Goal: Transaction & Acquisition: Download file/media

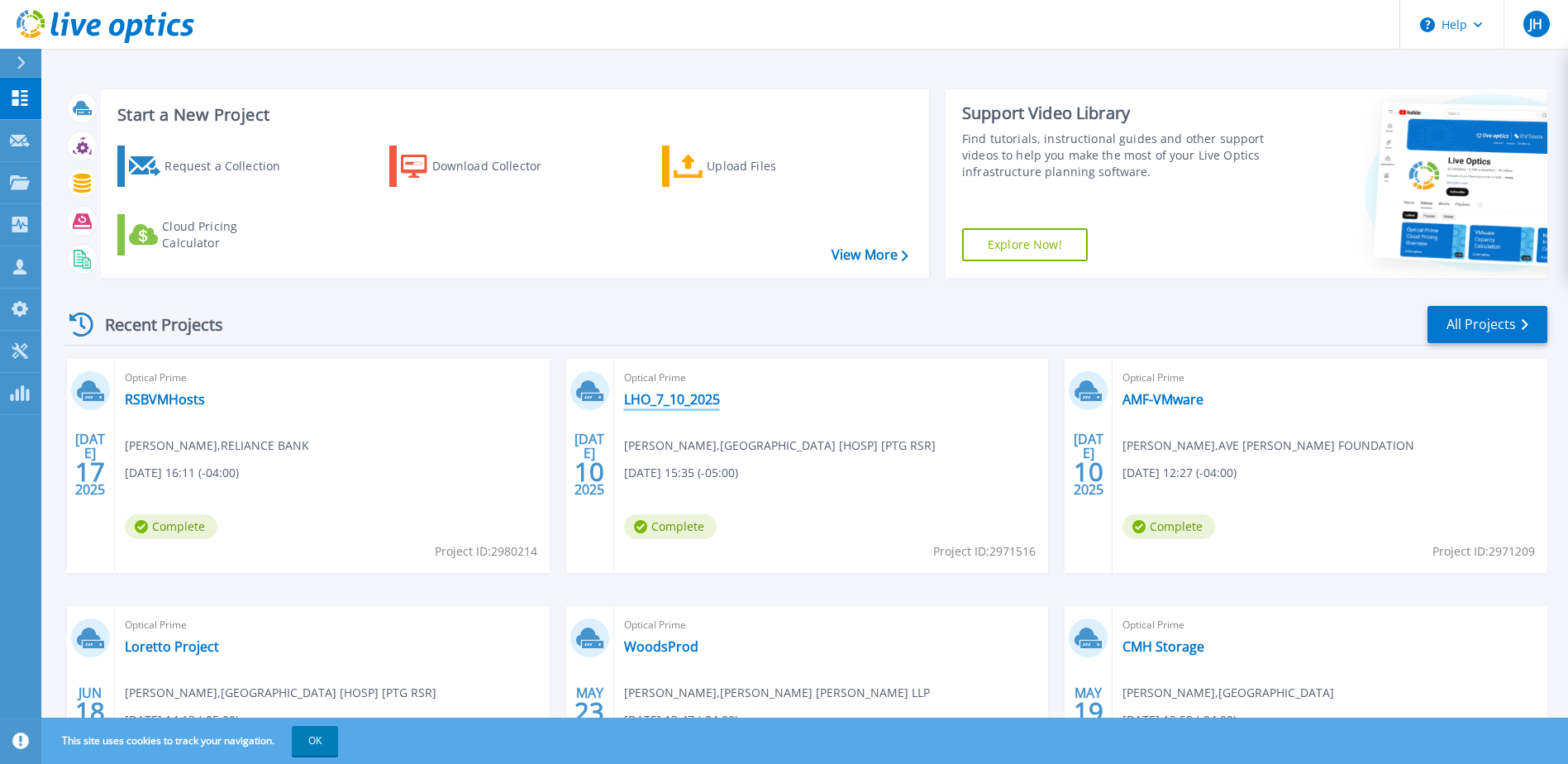
click at [689, 402] on link "LHO_7_10_2025" at bounding box center [671, 400] width 96 height 17
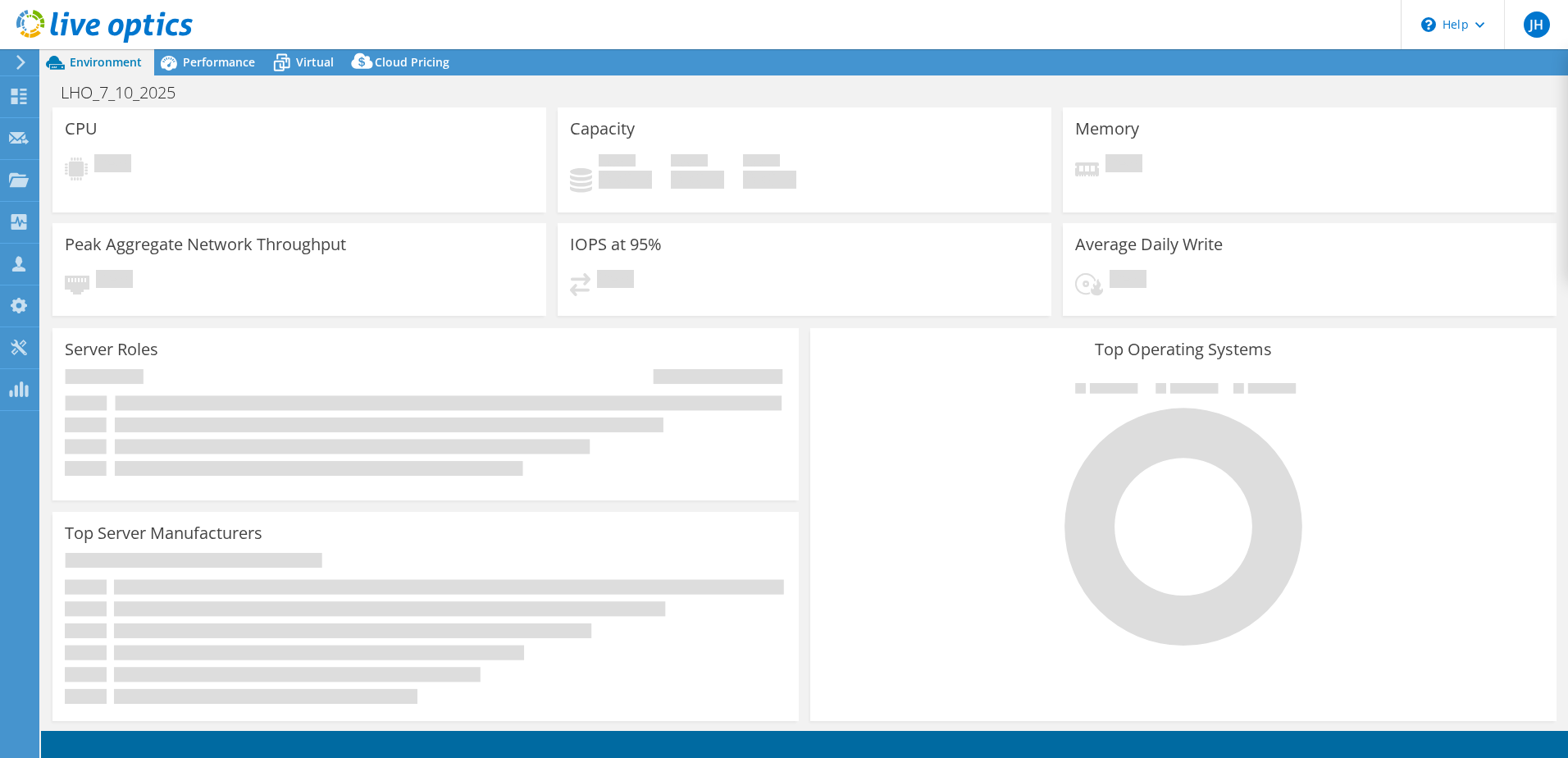
select select "USD"
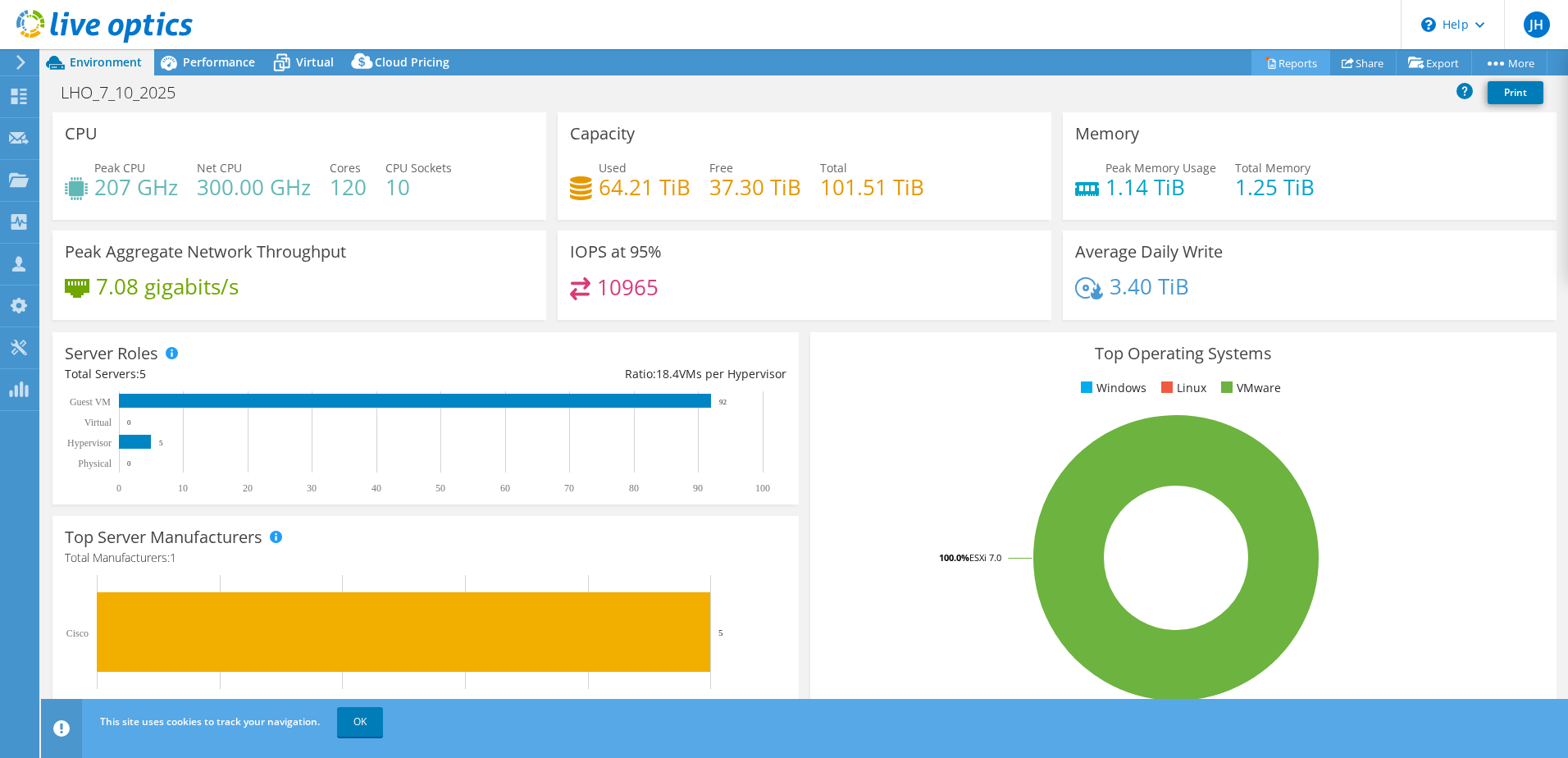
click at [1281, 61] on link "Reports" at bounding box center [1292, 63] width 79 height 25
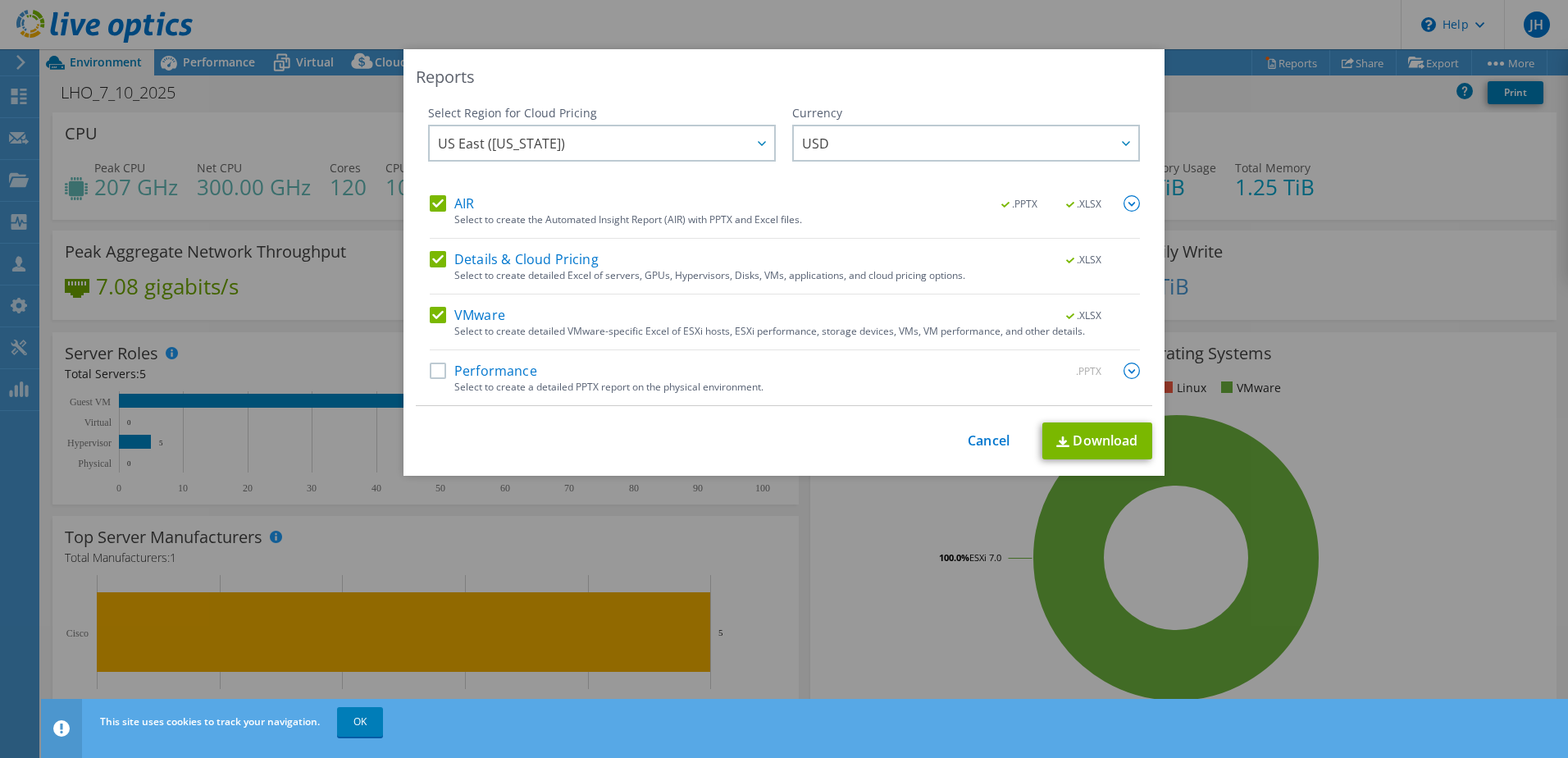
click at [436, 370] on label "Performance" at bounding box center [484, 371] width 108 height 17
click at [0, 0] on input "Performance" at bounding box center [0, 0] width 0 height 0
click at [1084, 449] on link "Download" at bounding box center [1097, 441] width 110 height 37
click at [975, 440] on link "Cancel" at bounding box center [989, 440] width 42 height 16
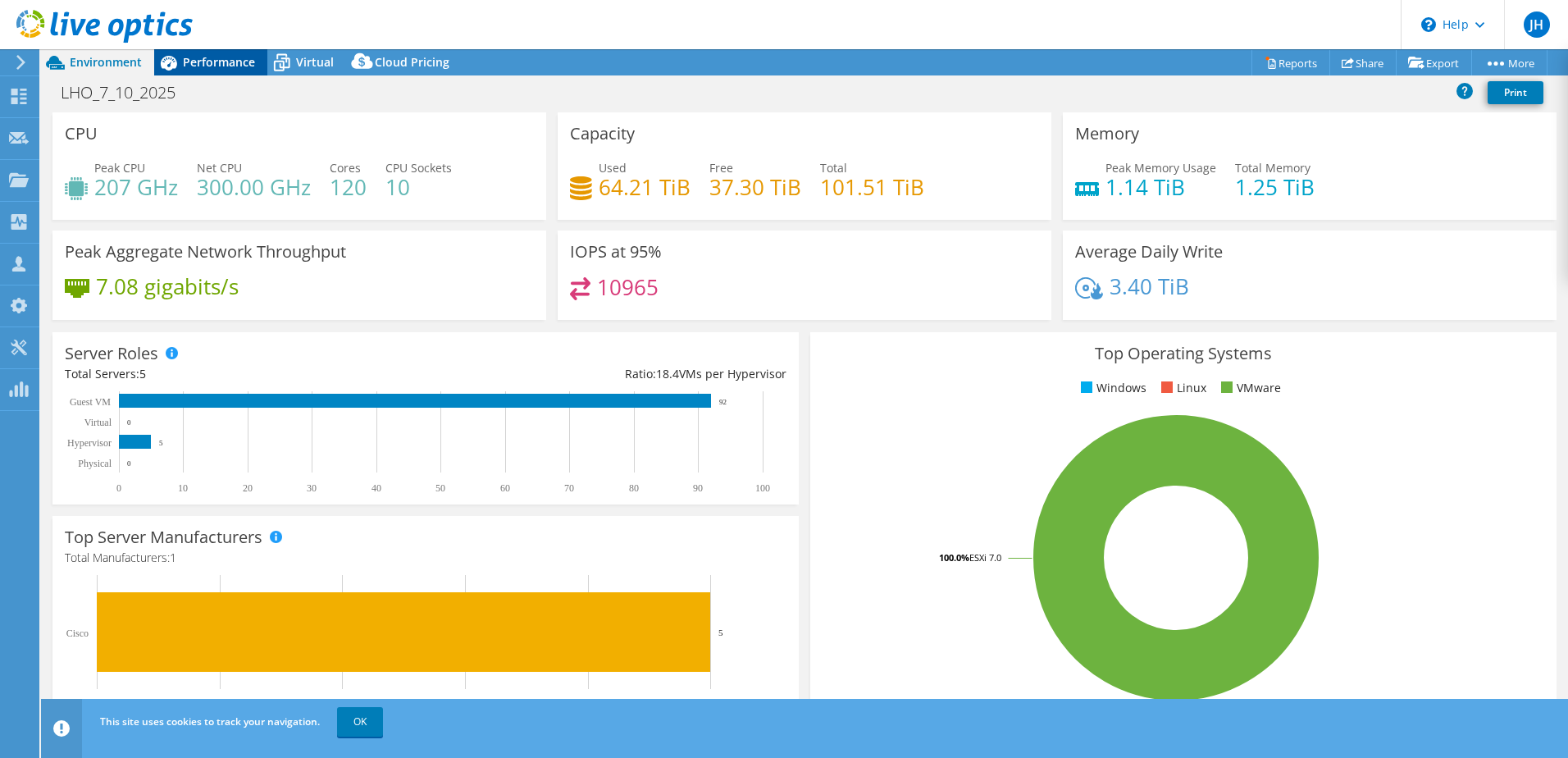
click at [240, 62] on span "Performance" at bounding box center [219, 61] width 72 height 16
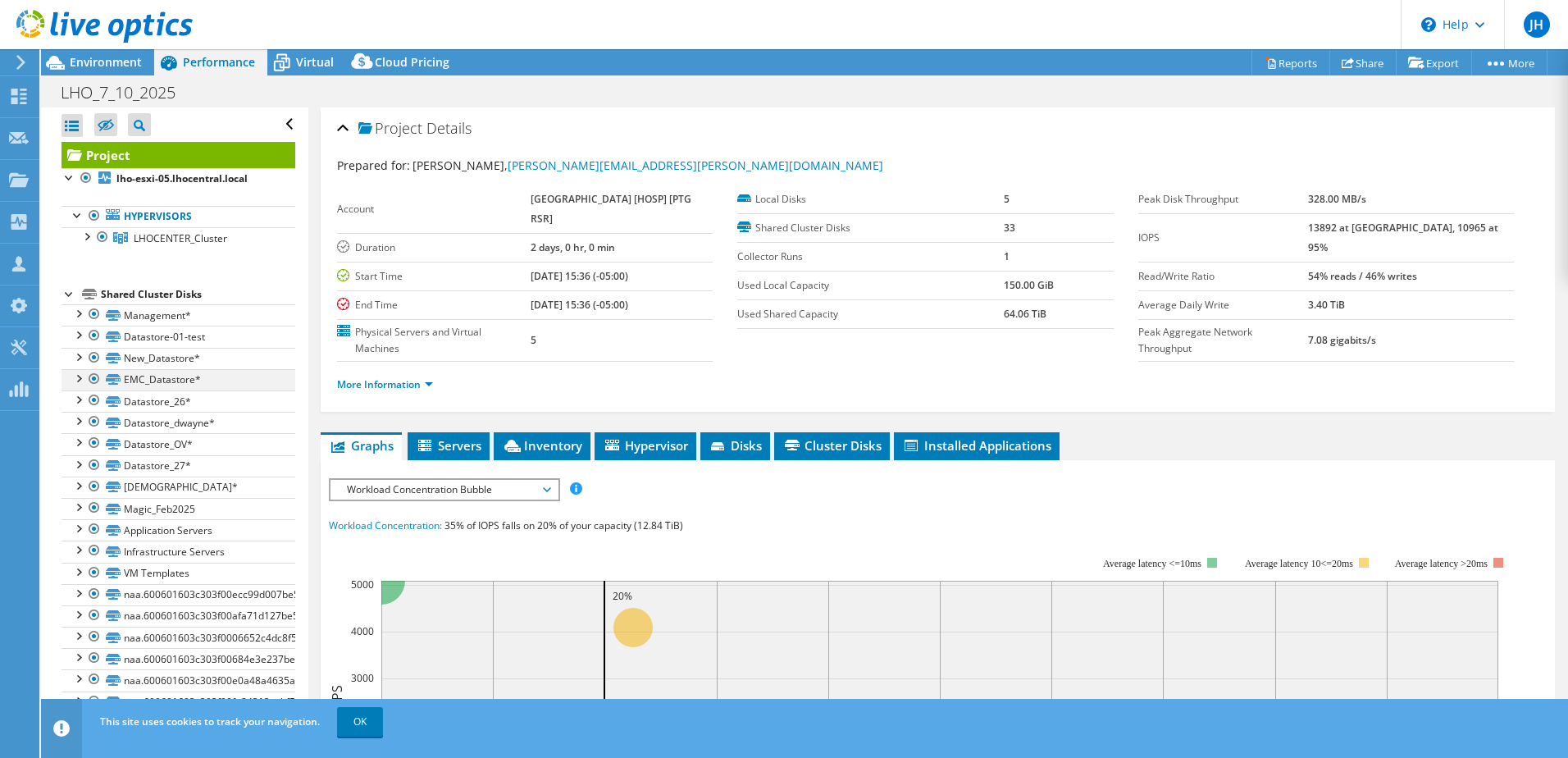
click at [82, 375] on div at bounding box center [78, 377] width 17 height 17
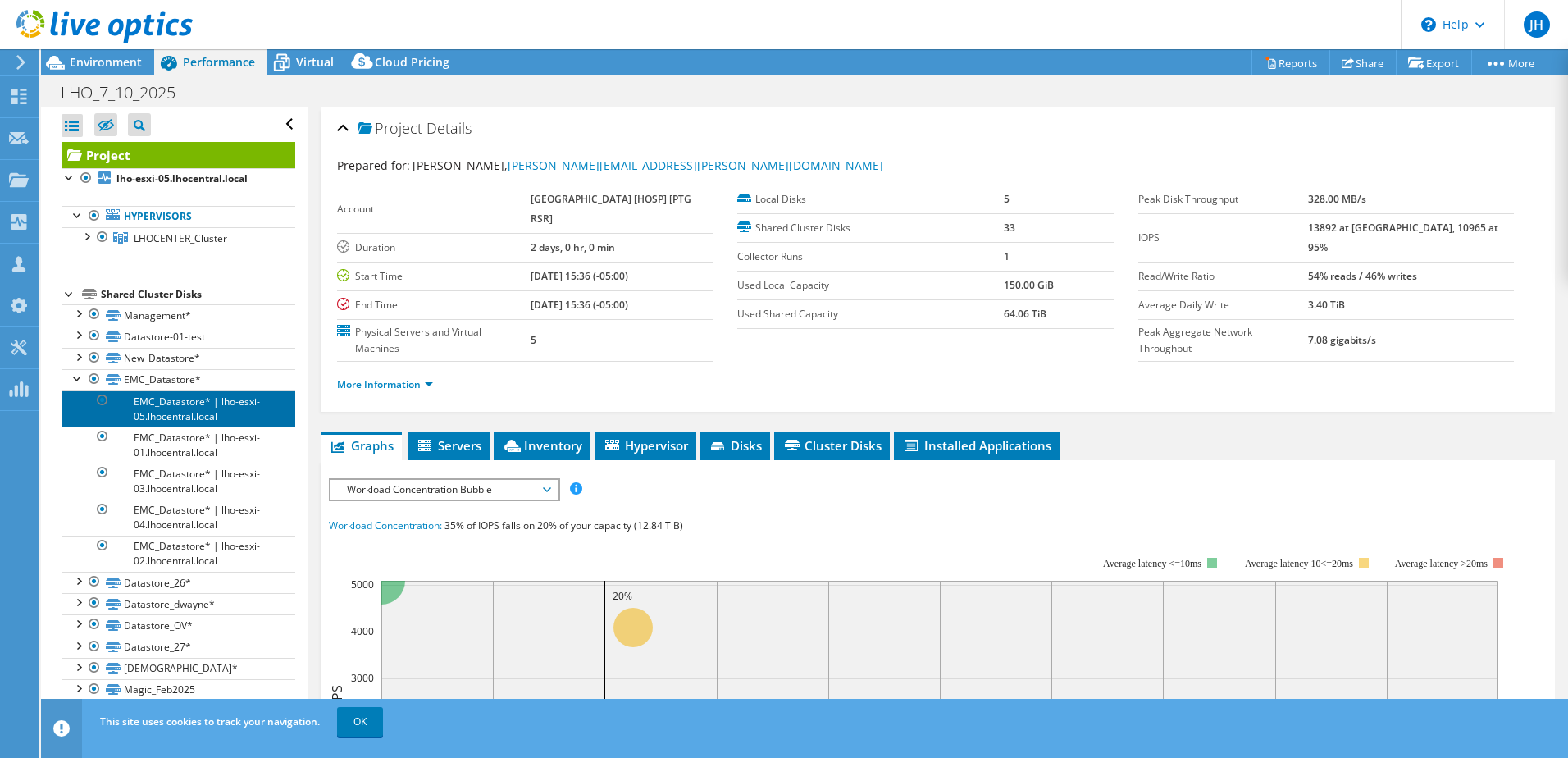
click at [171, 415] on link "EMC_Datastore* | lho-esxi-05.lhocentral.local" at bounding box center [178, 408] width 234 height 36
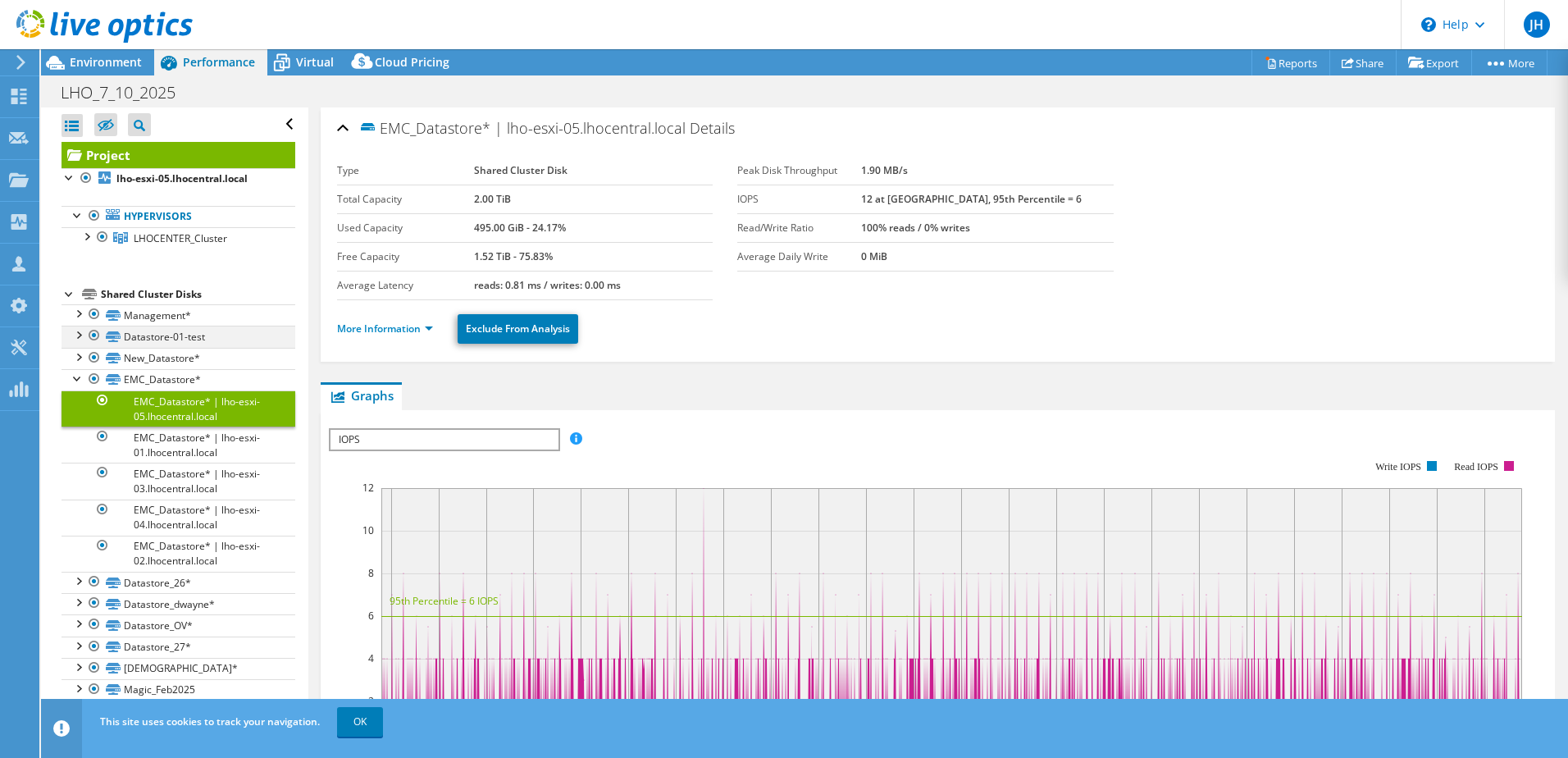
click at [80, 334] on div at bounding box center [78, 334] width 17 height 17
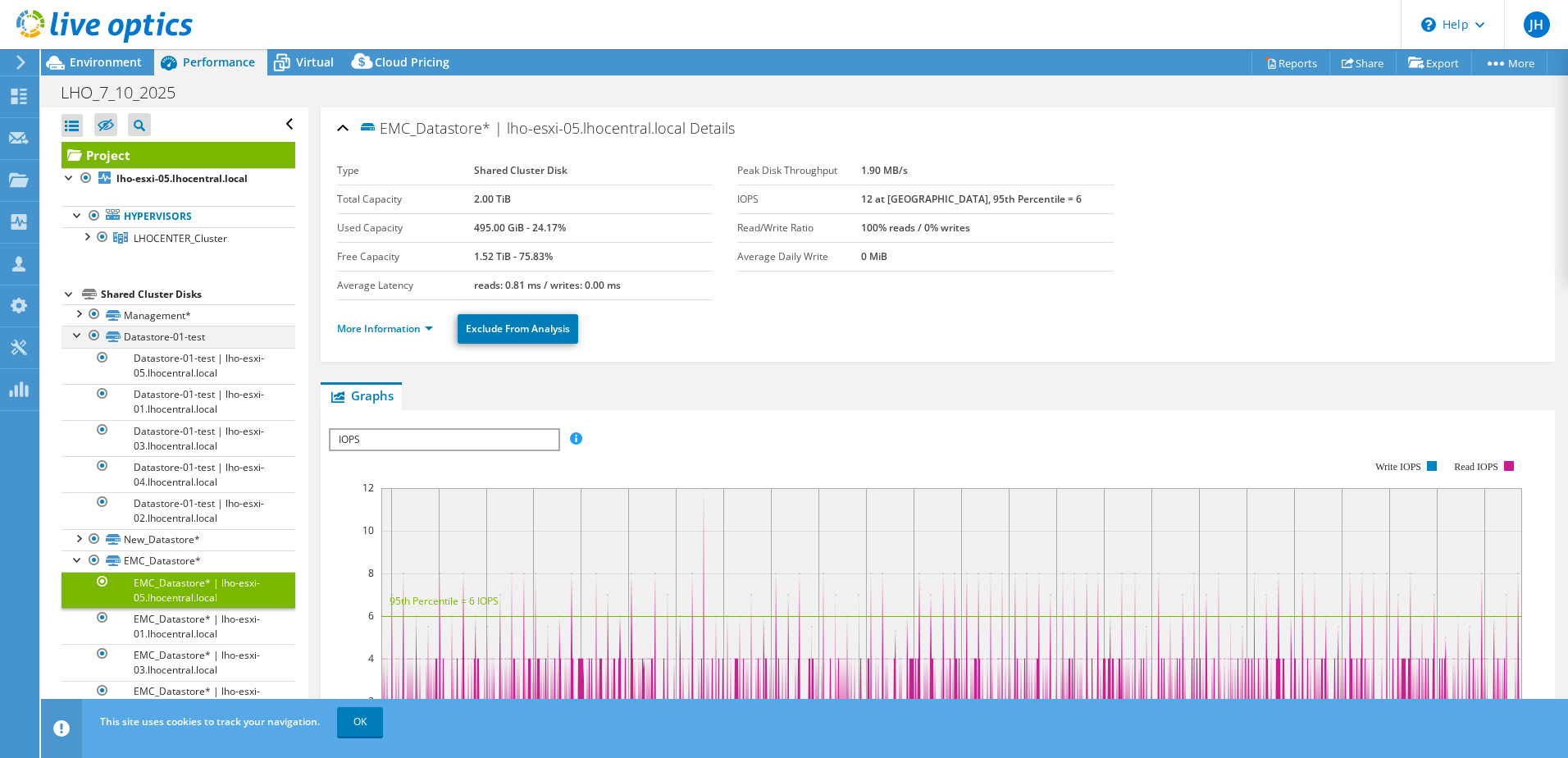
click at [80, 337] on div at bounding box center [78, 334] width 17 height 17
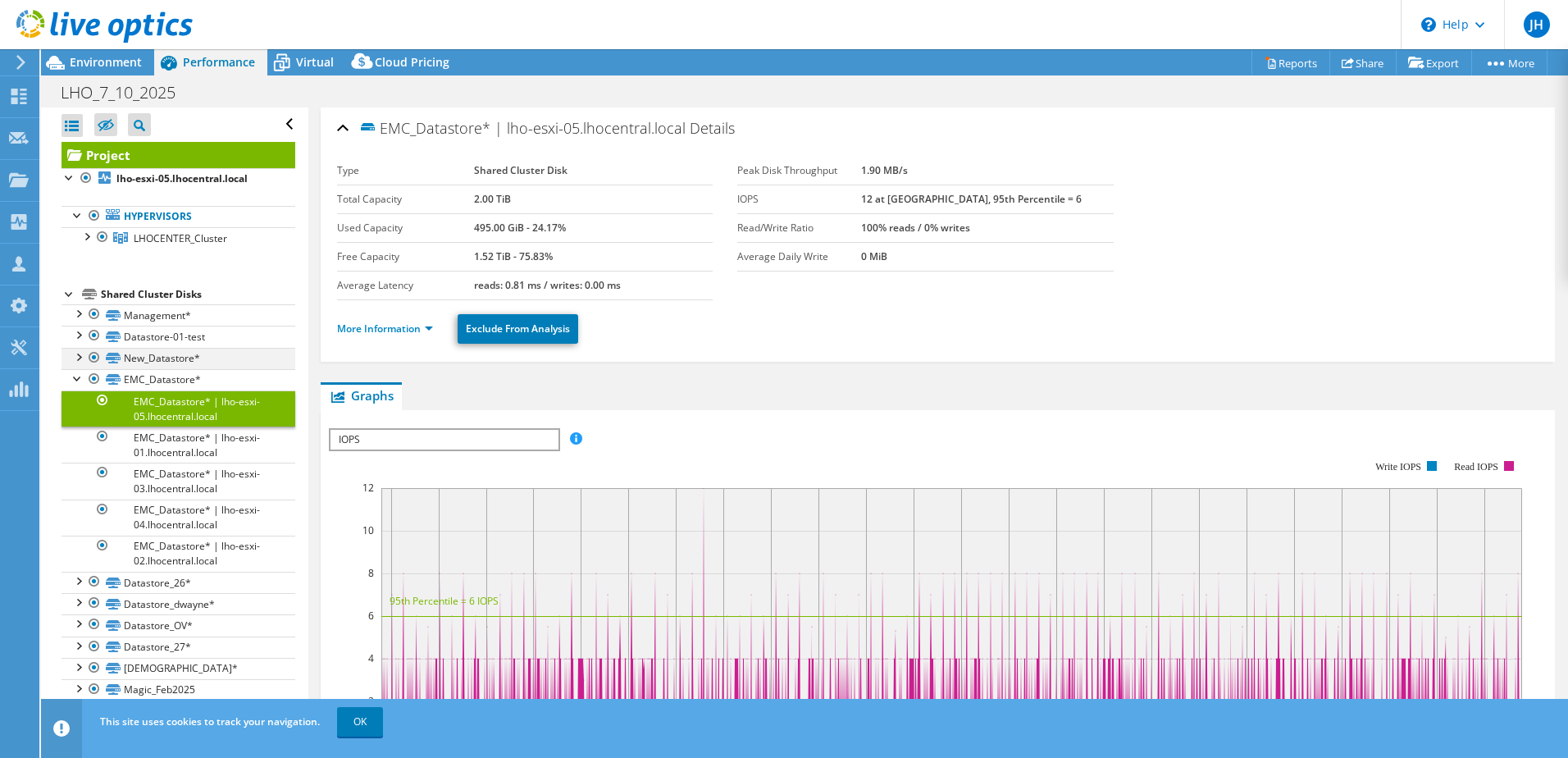
click at [73, 358] on div at bounding box center [78, 356] width 17 height 17
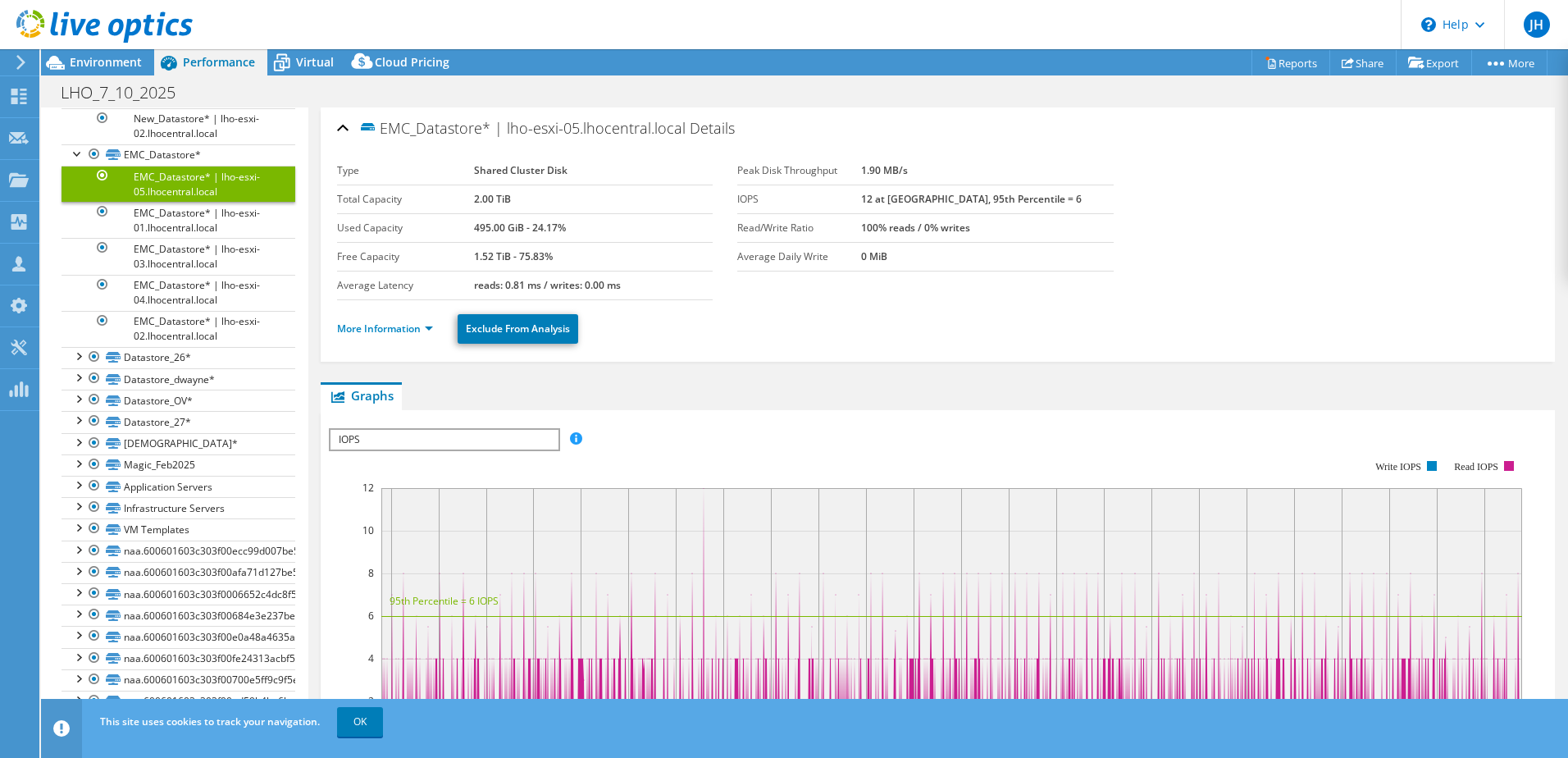
scroll to position [410, 0]
click at [386, 333] on link "More Information" at bounding box center [385, 329] width 96 height 14
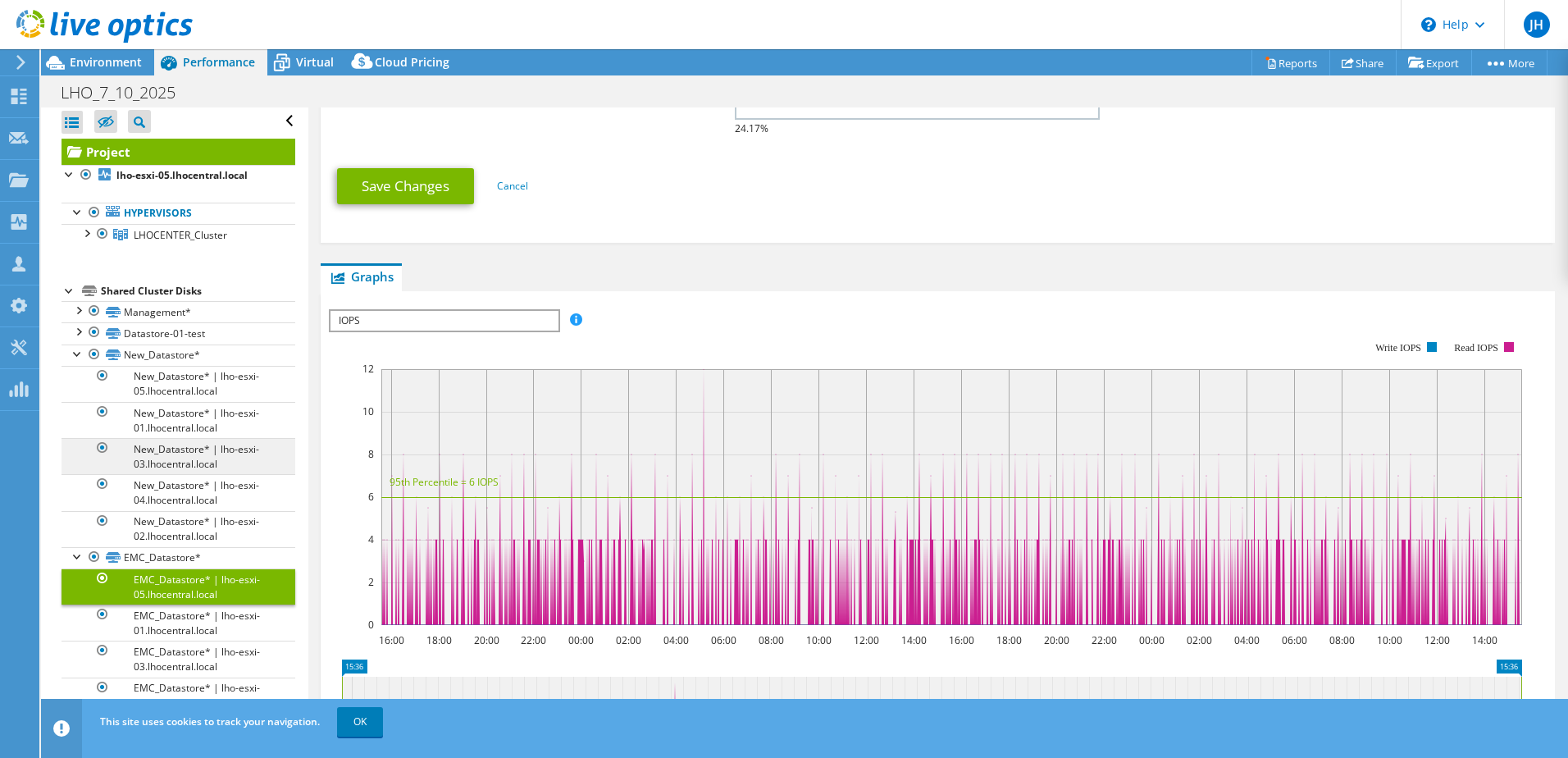
scroll to position [0, 0]
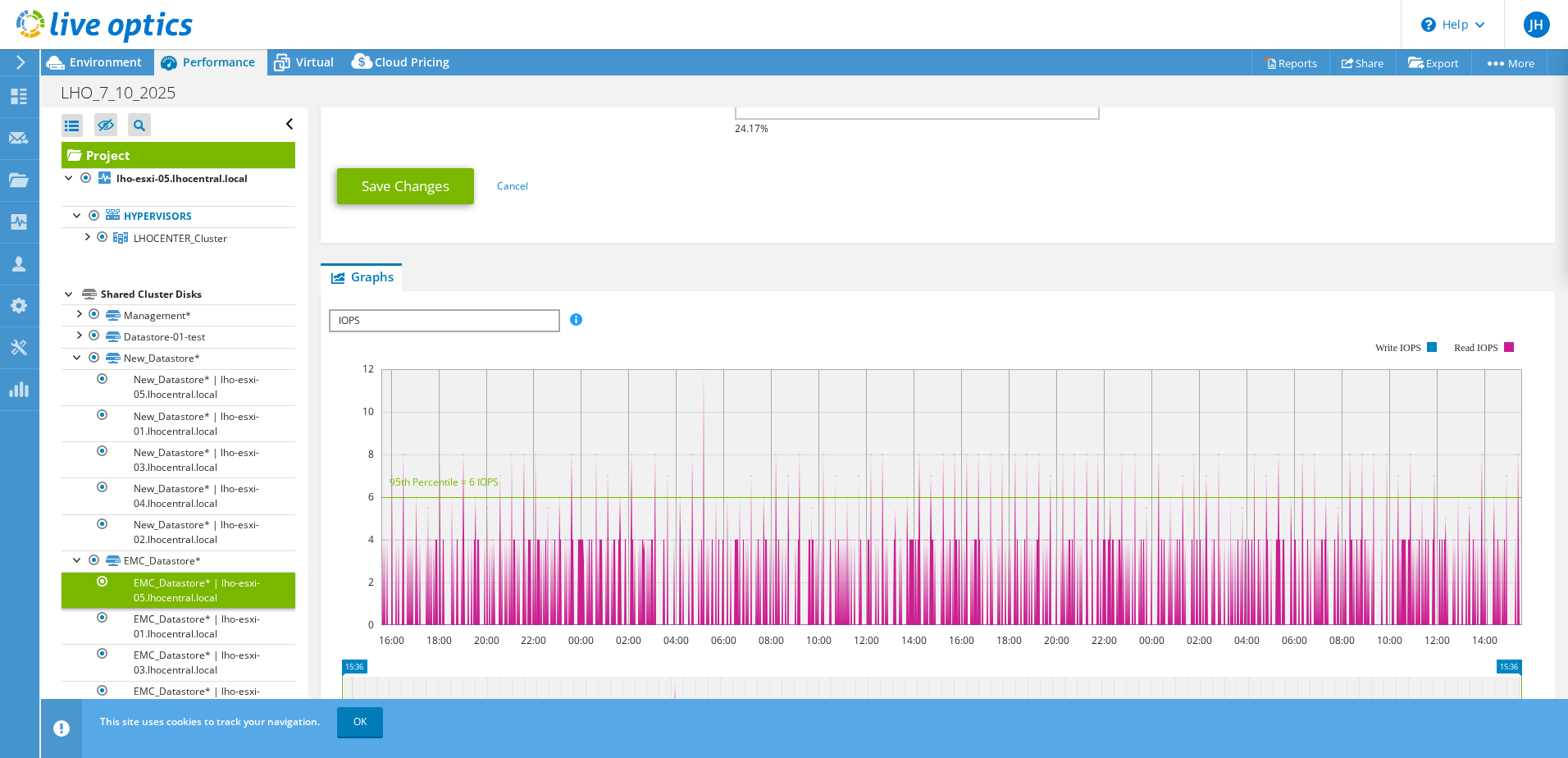
click at [97, 52] on div at bounding box center [96, 27] width 192 height 55
click at [100, 68] on span "Environment" at bounding box center [106, 61] width 72 height 16
